Goal: Task Accomplishment & Management: Manage account settings

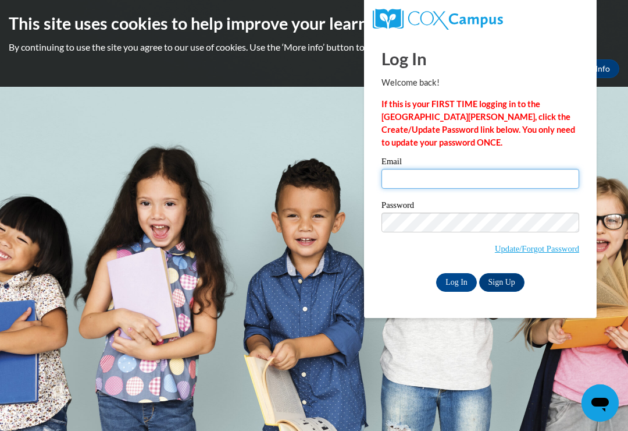
type input "mdiptis@yahoo.com"
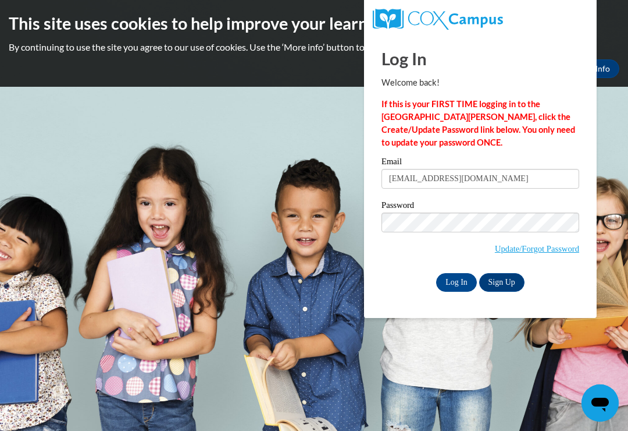
click at [457, 281] on input "Log In" at bounding box center [456, 282] width 41 height 19
click at [466, 285] on input "Log In" at bounding box center [456, 282] width 41 height 19
click at [463, 284] on input "Log In" at bounding box center [456, 282] width 41 height 19
click at [461, 282] on input "Log In" at bounding box center [456, 282] width 41 height 19
click at [628, 186] on html "This site uses cookies to help improve your learning experience. By continuing …" at bounding box center [314, 215] width 628 height 431
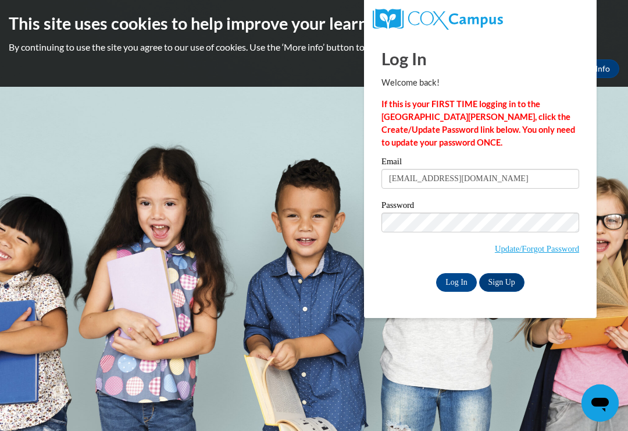
click at [459, 283] on input "Log In" at bounding box center [456, 282] width 41 height 19
